Goal: Ask a question

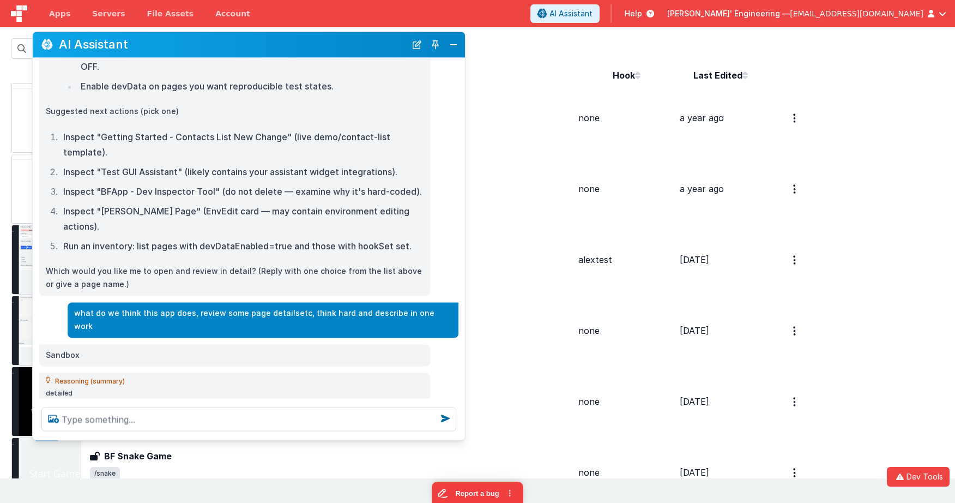
scroll to position [588, 0]
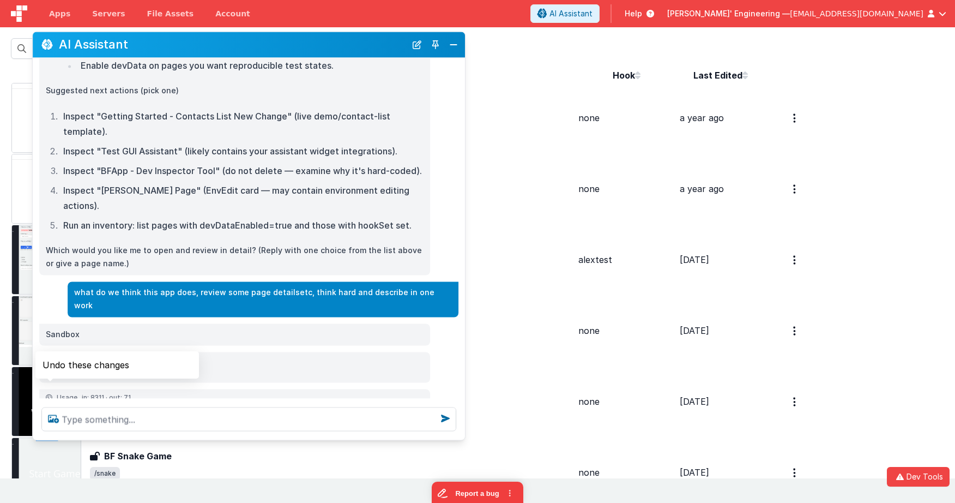
click at [53, 409] on icon at bounding box center [49, 417] width 17 height 17
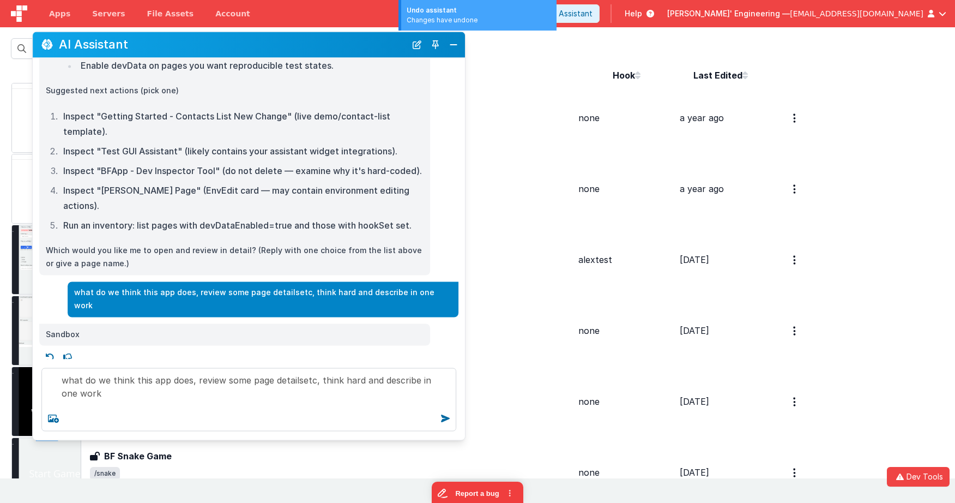
scroll to position [566, 0]
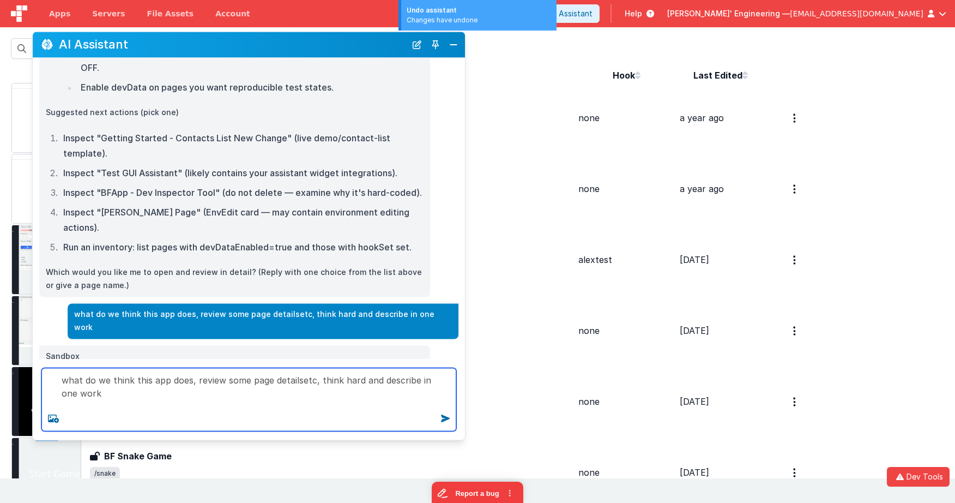
click at [124, 390] on textarea "what do we think this app does, review some page detailsetc, think hard and des…" at bounding box center [248, 399] width 415 height 63
type textarea "what do we think this app does, review some page detailsetc, think hard and des…"
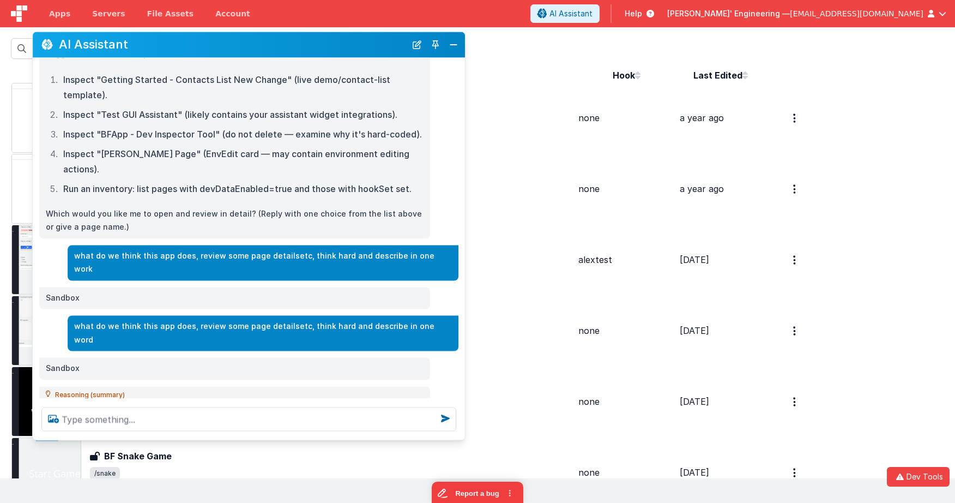
scroll to position [645, 0]
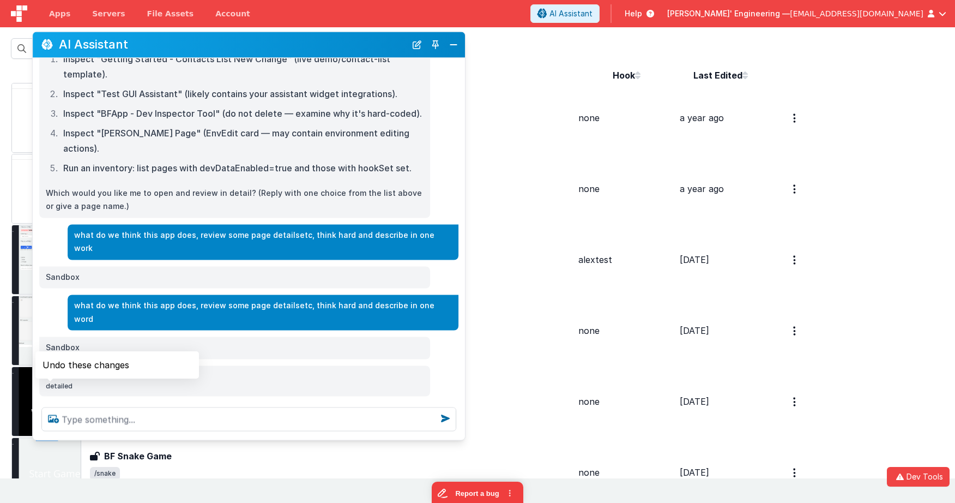
click at [49, 423] on icon at bounding box center [49, 431] width 17 height 17
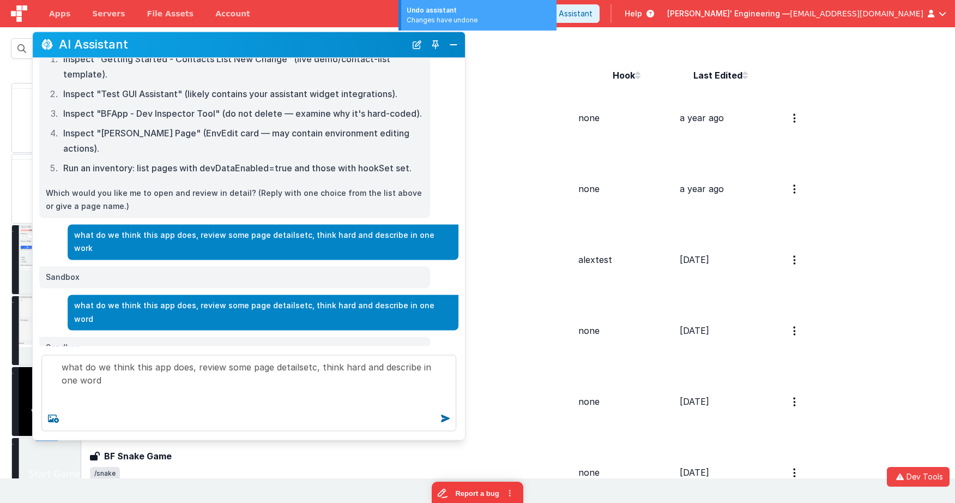
scroll to position [636, 0]
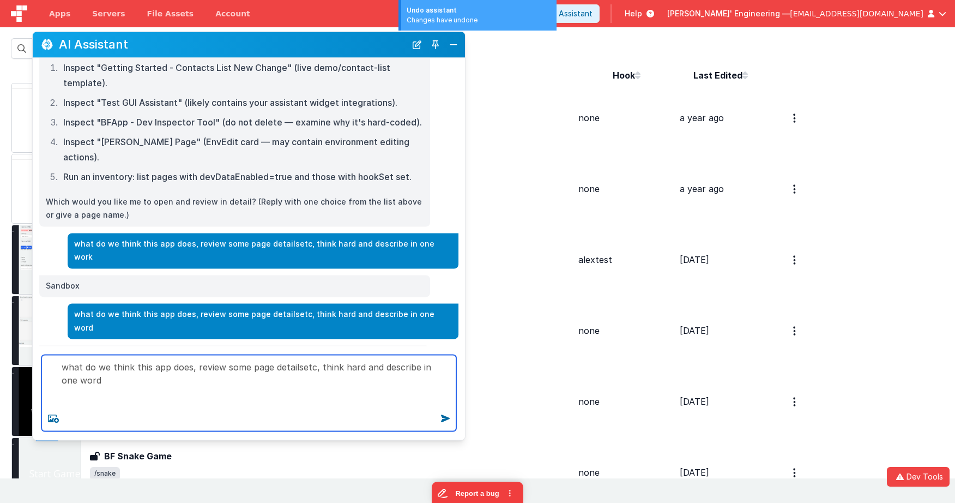
click at [183, 382] on textarea "what do we think this app does, review some page detailsetc, think hard and des…" at bounding box center [248, 392] width 415 height 76
type textarea "what do we think this app does, review some page detailsetc, think hard and des…"
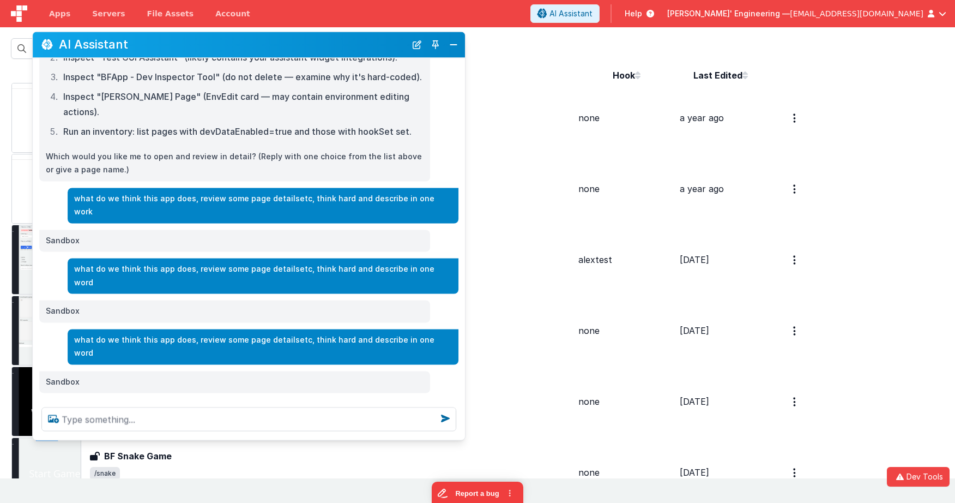
scroll to position [702, 0]
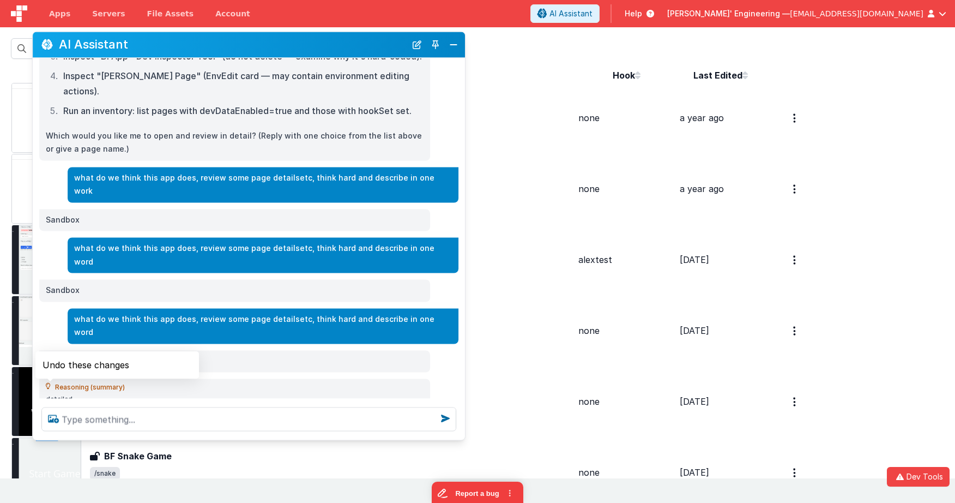
click at [48, 436] on icon at bounding box center [49, 444] width 17 height 17
type textarea "what do we think this app does, review some page detailsetc, think hard and des…"
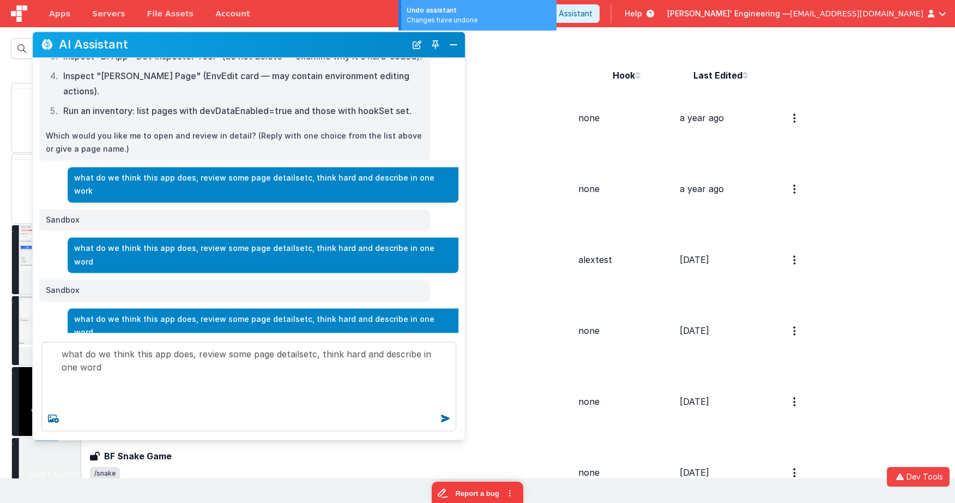
scroll to position [707, 0]
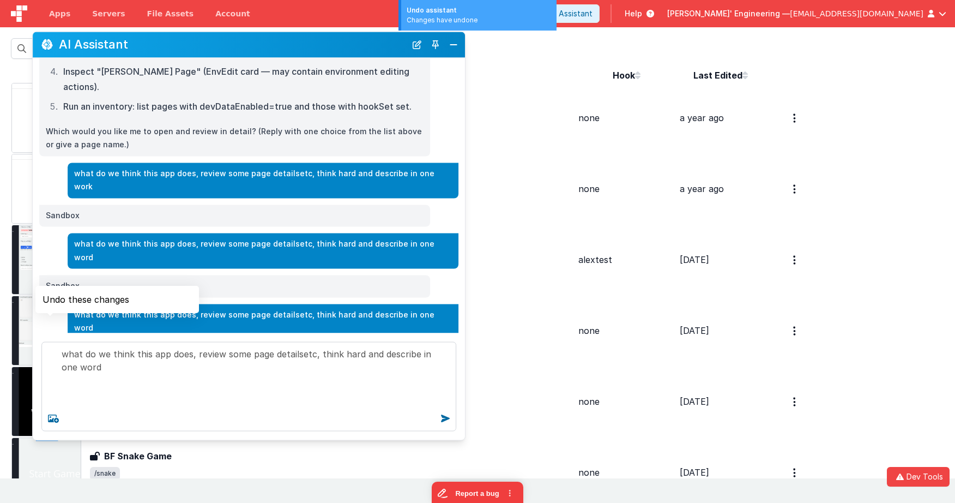
click at [51, 371] on icon at bounding box center [49, 379] width 17 height 17
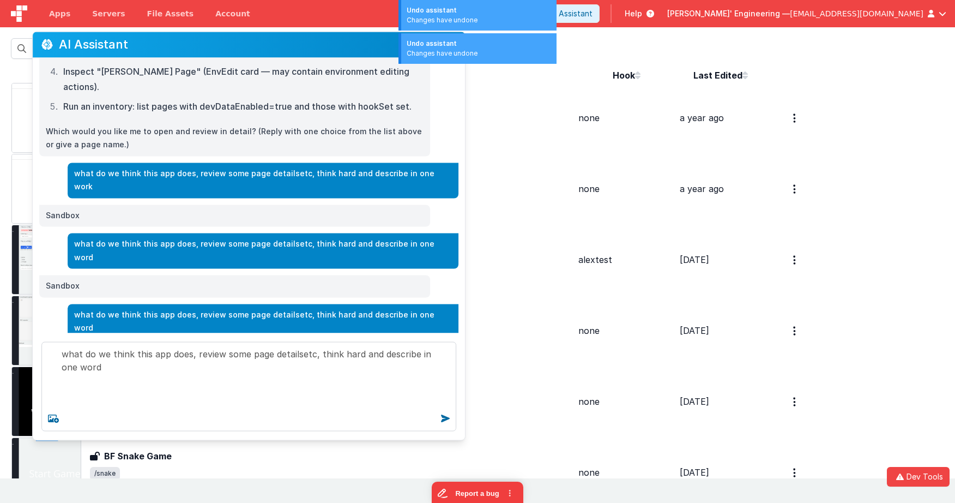
click at [52, 371] on icon at bounding box center [49, 379] width 17 height 17
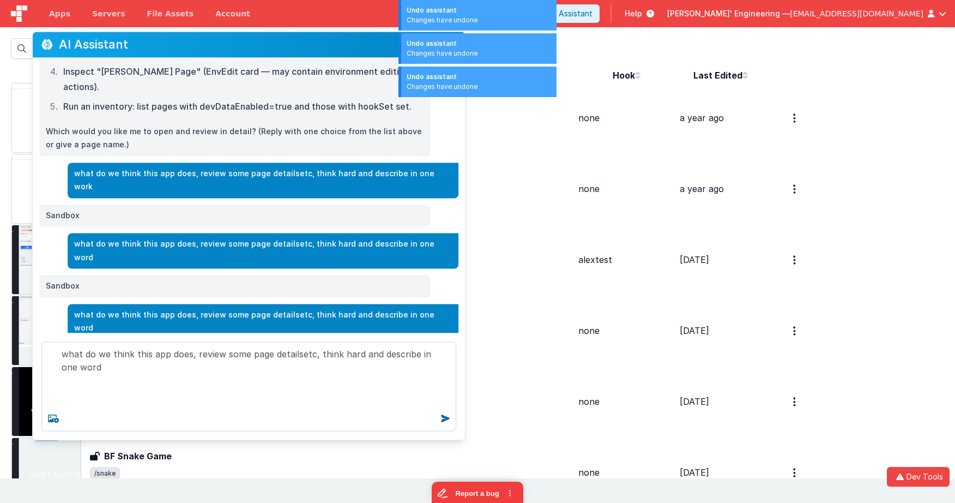
click at [52, 371] on icon at bounding box center [49, 379] width 17 height 17
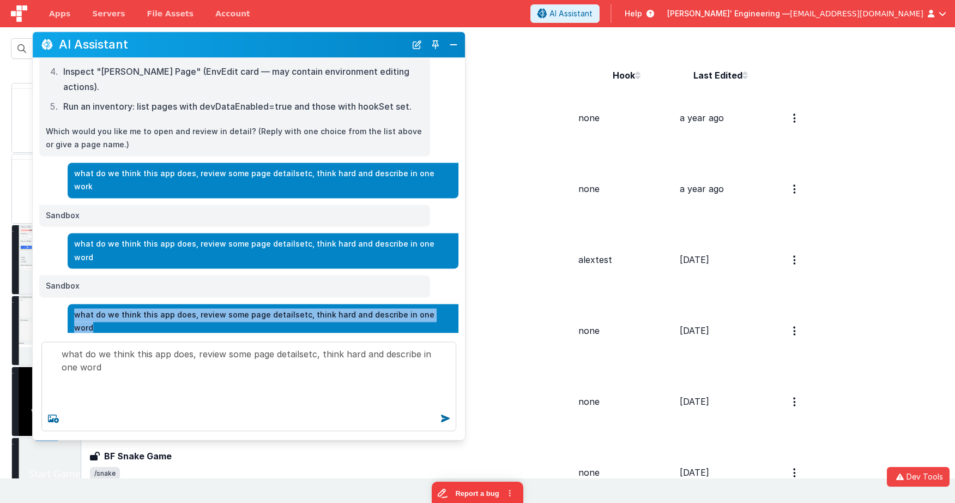
drag, startPoint x: 440, startPoint y: 275, endPoint x: 97, endPoint y: 275, distance: 343.5
click at [97, 304] on div "what do we think this app does, review some page detailsetc, think hard and des…" at bounding box center [263, 321] width 391 height 35
copy p "what do we think this app does, review some page detailsetc, think hard and des…"
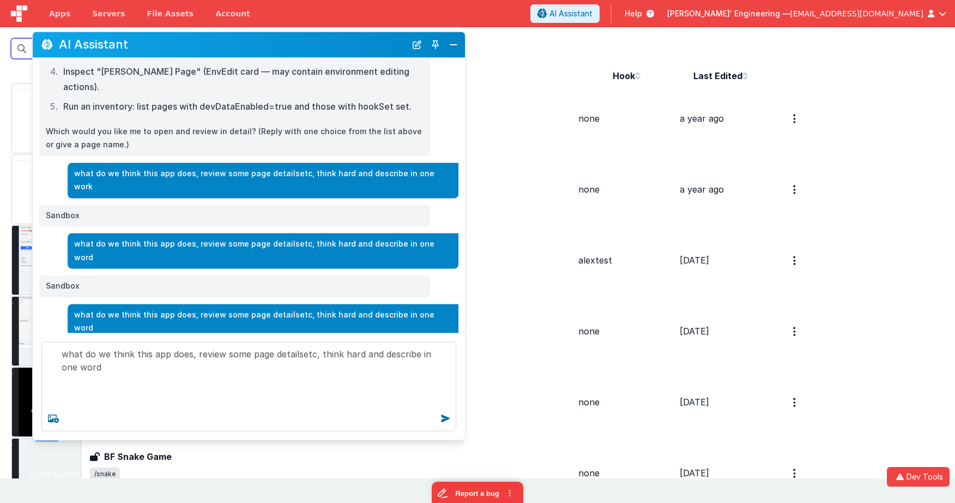
scroll to position [0, 0]
click at [420, 47] on button "New Chat" at bounding box center [416, 44] width 15 height 15
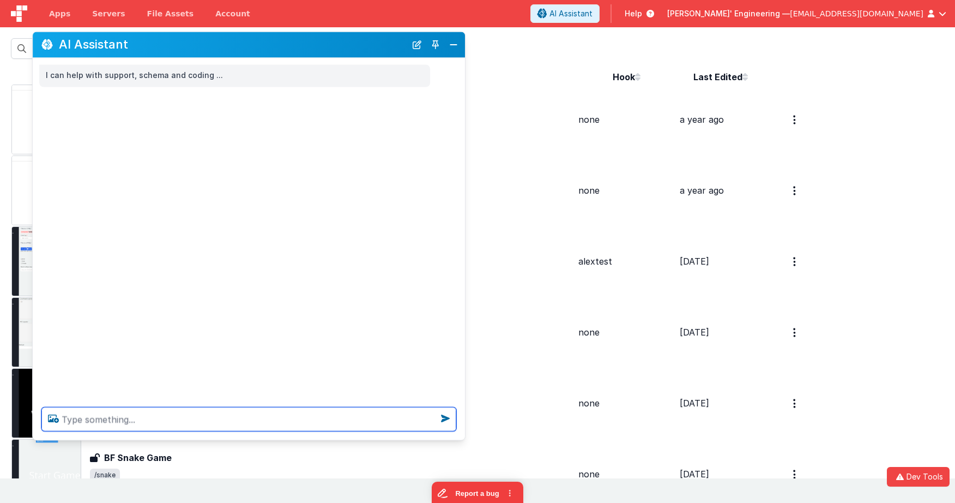
click at [204, 421] on textarea at bounding box center [248, 419] width 415 height 24
paste textarea "[redis] returning cached value for -480024531-775651618-111644153. > Expires on…"
type textarea "waht do you think this app does, think hard, answer in one word."
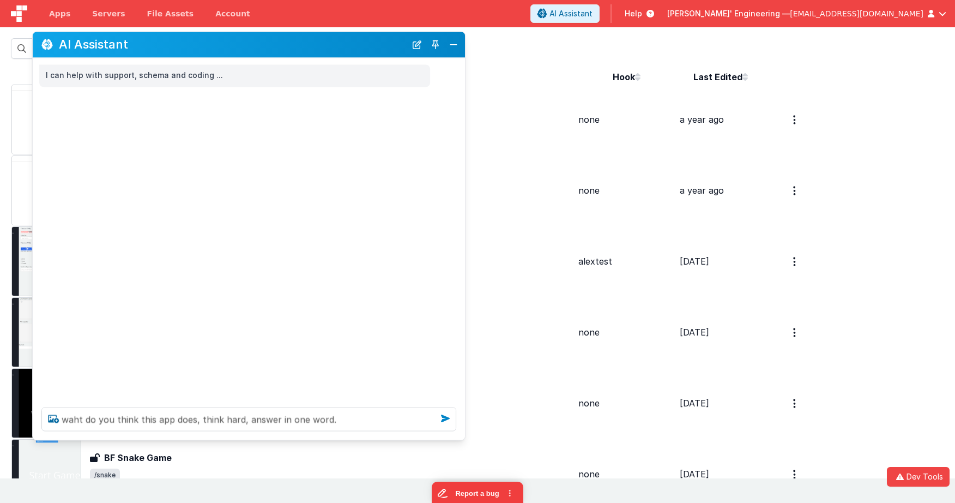
click at [445, 419] on icon at bounding box center [445, 417] width 17 height 17
